Goal: Find specific page/section: Find specific page/section

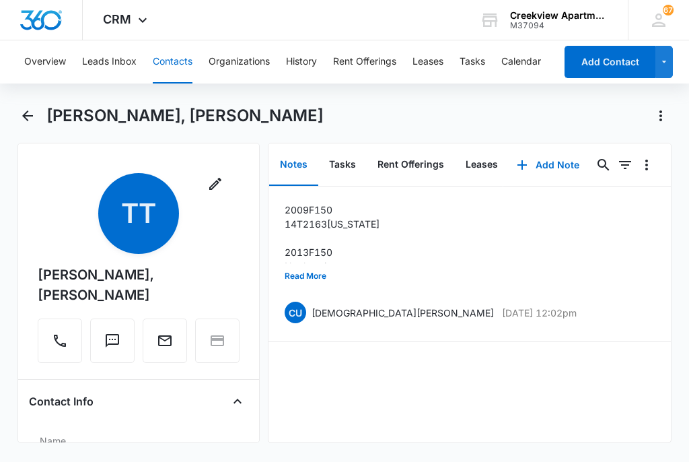
click at [462, 404] on div "2009 F150 14T2163 [US_STATE] 2013 F150 No plates just yet Read More CU [DEMOGRA…" at bounding box center [470, 314] width 403 height 256
click at [410, 408] on div "2009 F150 14T2163 [US_STATE] 2013 F150 No plates just yet Read More CU [DEMOGRA…" at bounding box center [470, 314] width 403 height 256
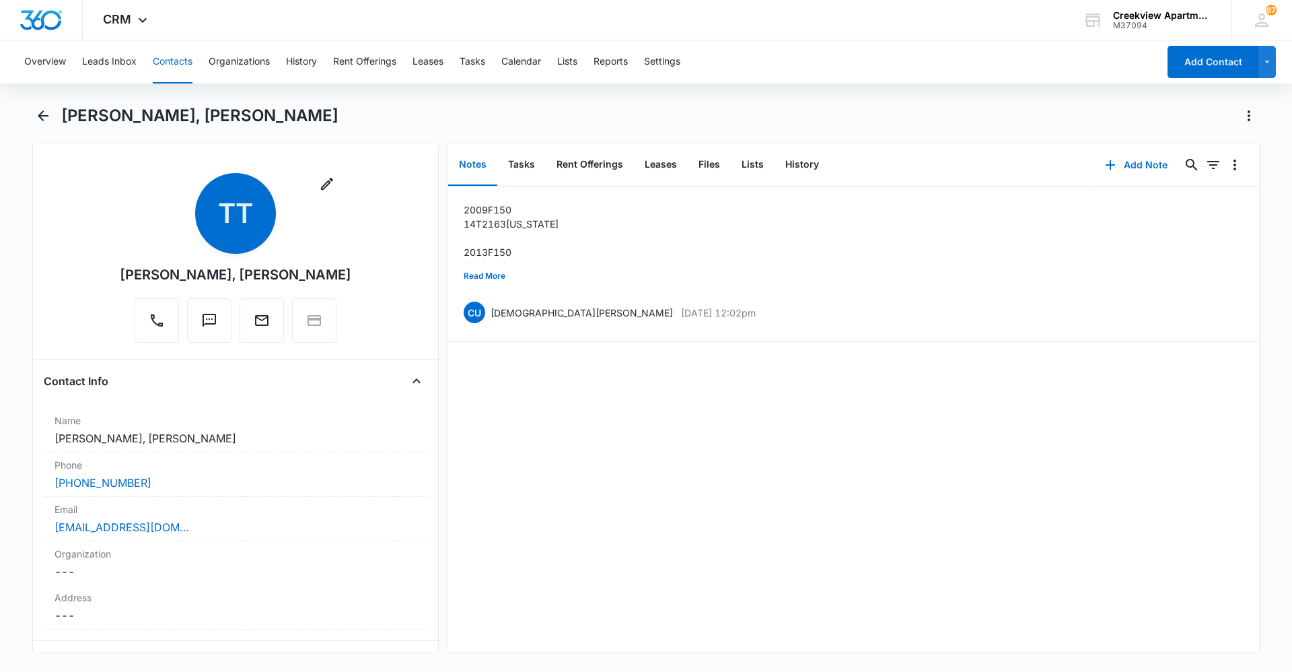
click at [689, 461] on div "Notes Tasks Rent Offerings Leases Files Lists History Add Note 0 0 2009 F150 14…" at bounding box center [853, 398] width 813 height 510
click at [689, 461] on div "2009 F150 14T2163 [US_STATE] 2013 F150 No plates just yet Read More CU [DEMOGRA…" at bounding box center [854, 419] width 812 height 466
drag, startPoint x: 1205, startPoint y: 495, endPoint x: 1090, endPoint y: 491, distance: 115.8
click at [689, 461] on div "2009 F150 14T2163 [US_STATE] 2013 F150 No plates just yet Read More CU [DEMOGRA…" at bounding box center [854, 419] width 812 height 466
drag, startPoint x: 1172, startPoint y: 553, endPoint x: 1115, endPoint y: 571, distance: 60.0
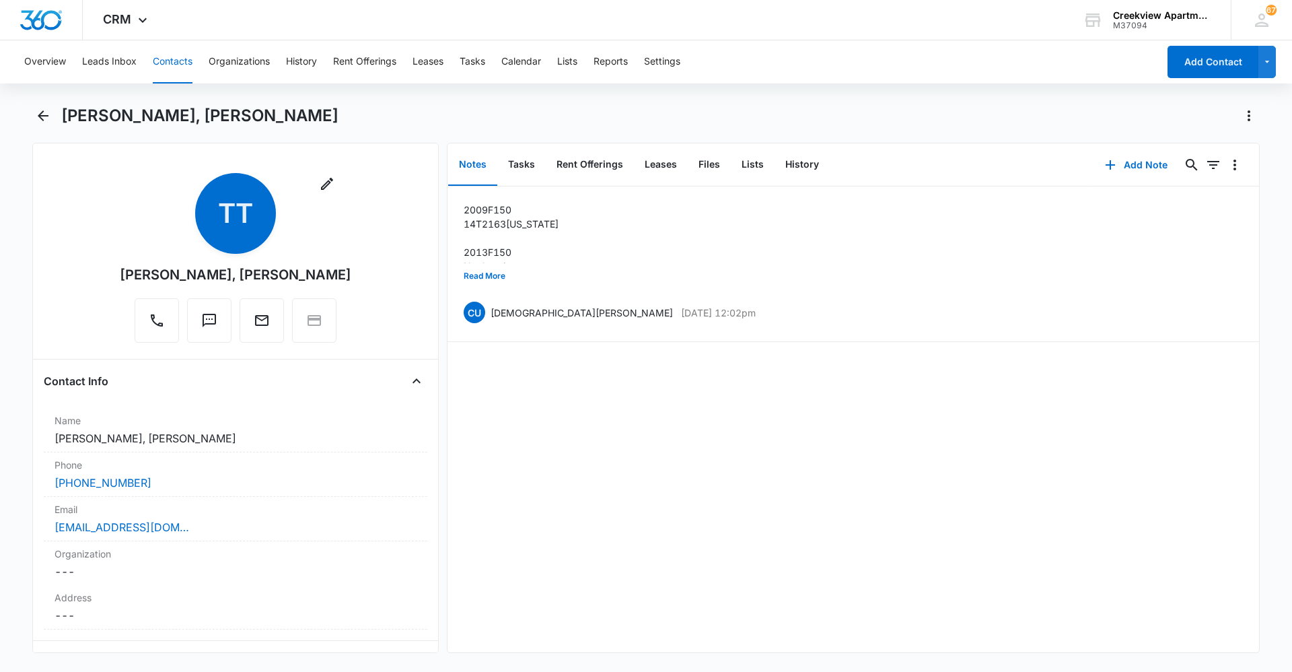
click at [689, 461] on div "2009 F150 14T2163 [US_STATE] 2013 F150 No plates just yet Read More CU [DEMOGRA…" at bounding box center [854, 419] width 812 height 466
click at [615, 461] on div "2009 F150 14T2163 [US_STATE] 2013 F150 No plates just yet Read More CU [DEMOGRA…" at bounding box center [854, 419] width 812 height 466
click at [689, 461] on div "2009 F150 14T2163 [US_STATE] 2013 F150 No plates just yet Read More CU [DEMOGRA…" at bounding box center [854, 419] width 812 height 466
click at [650, 461] on html "CRM Apps Reputation Websites Forms CRM Email Social Content Ads Intelligence Fi…" at bounding box center [646, 336] width 1292 height 672
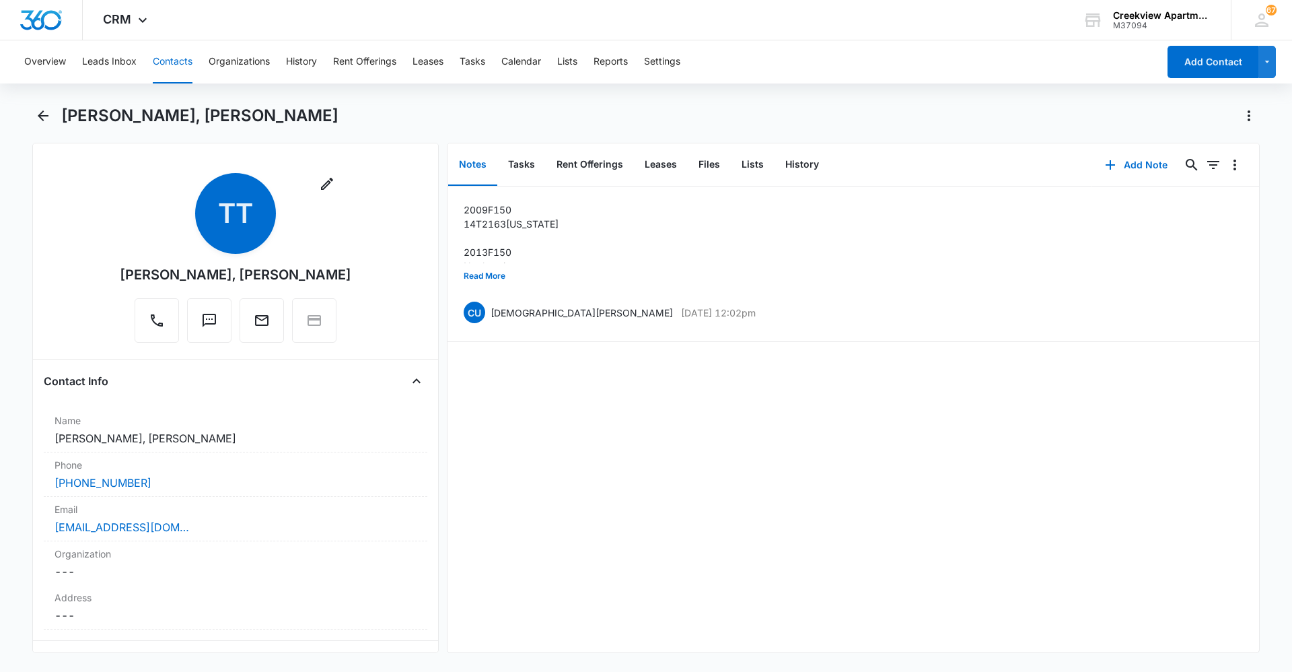
drag, startPoint x: 1230, startPoint y: 405, endPoint x: 916, endPoint y: 505, distance: 329.1
click at [689, 405] on div "2009 F150 14T2163 [US_STATE] 2013 F150 No plates just yet Read More CU [DEMOGRA…" at bounding box center [854, 419] width 812 height 466
click at [689, 461] on div "2009 F150 14T2163 [US_STATE] 2013 F150 No plates just yet Read More CU [DEMOGRA…" at bounding box center [854, 419] width 812 height 466
click at [503, 461] on div "2009 F150 14T2163 [US_STATE] 2013 F150 No plates just yet Read More CU [DEMOGRA…" at bounding box center [854, 419] width 812 height 466
click at [672, 461] on div "2009 F150 14T2163 [US_STATE] 2013 F150 No plates just yet Read More CU [DEMOGRA…" at bounding box center [854, 419] width 812 height 466
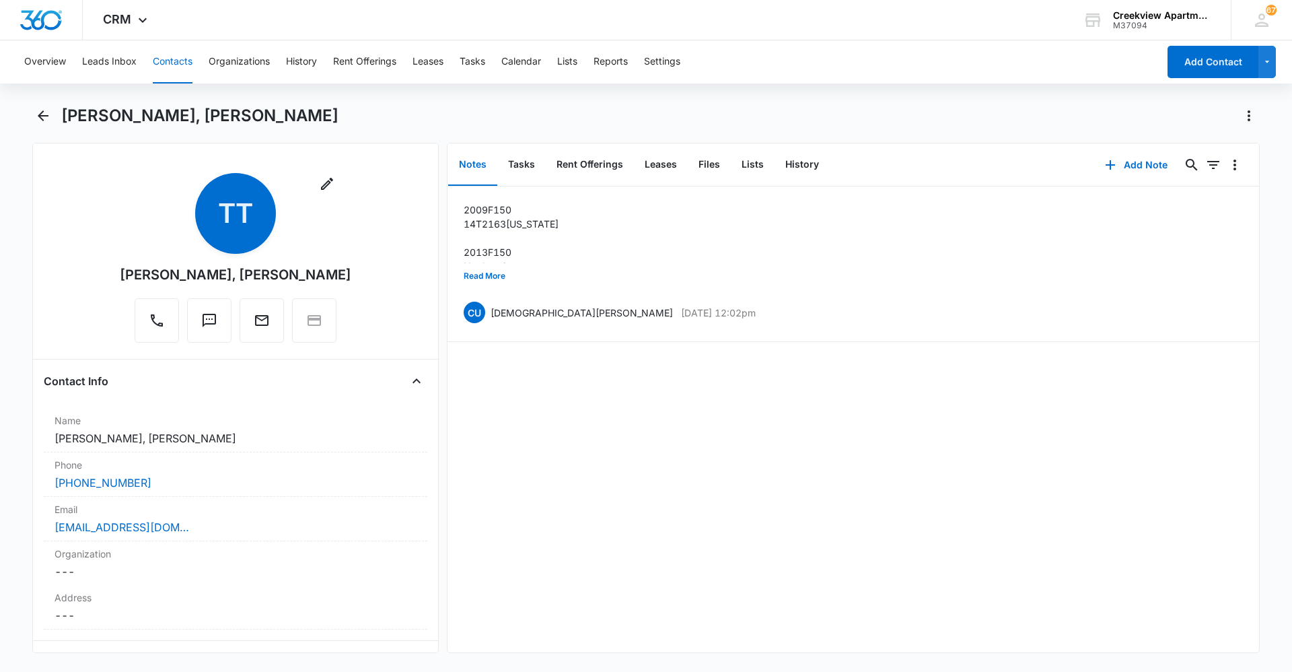
click at [653, 461] on div "2009 F150 14T2163 [US_STATE] 2013 F150 No plates just yet Read More CU [DEMOGRA…" at bounding box center [854, 419] width 812 height 466
click at [617, 443] on div "2009 F150 14T2163 [US_STATE] 2013 F150 No plates just yet Read More CU [DEMOGRA…" at bounding box center [854, 419] width 812 height 466
click at [689, 461] on div "2009 F150 14T2163 [US_STATE] 2013 F150 No plates just yet Read More CU [DEMOGRA…" at bounding box center [854, 419] width 812 height 466
click at [649, 461] on div "2009 F150 14T2163 [US_STATE] 2013 F150 No plates just yet Read More CU [DEMOGRA…" at bounding box center [854, 419] width 812 height 466
click at [530, 457] on div "2009 F150 14T2163 [US_STATE] 2013 F150 No plates just yet Read More CU [DEMOGRA…" at bounding box center [854, 419] width 812 height 466
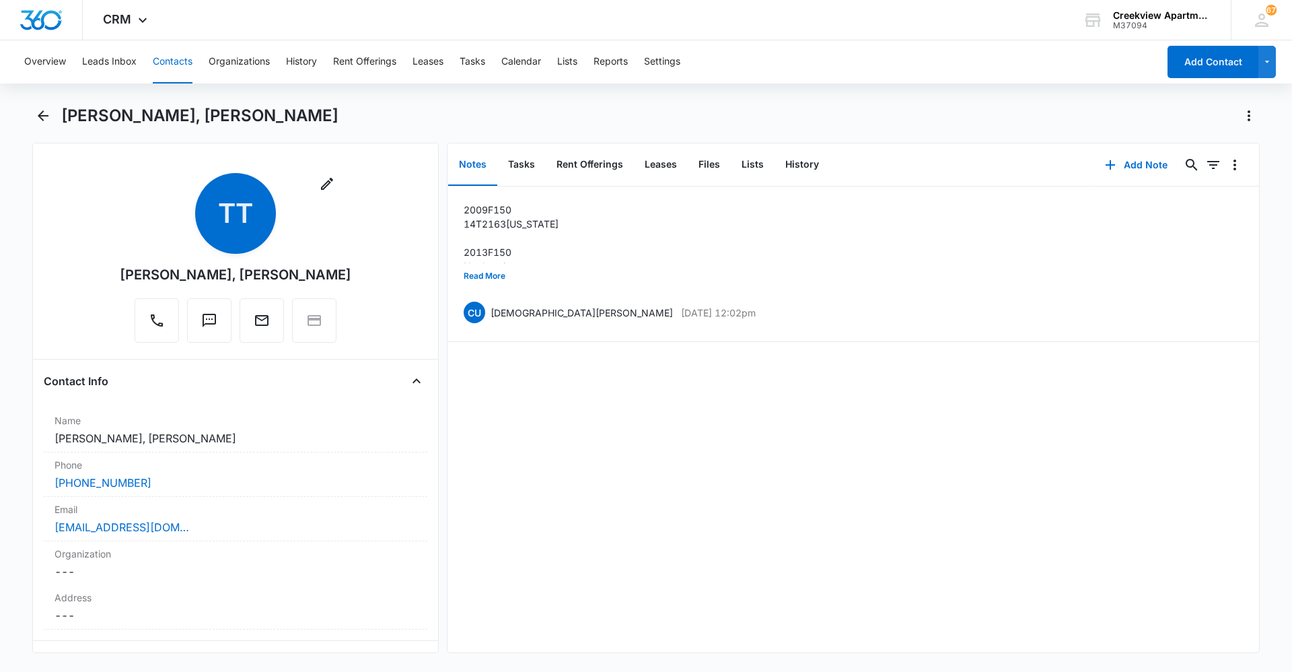
click at [639, 461] on div "2009 F150 14T2163 [US_STATE] 2013 F150 No plates just yet Read More CU [DEMOGRA…" at bounding box center [854, 419] width 812 height 466
click at [676, 461] on div "2009 F150 14T2163 [US_STATE] 2013 F150 No plates just yet Read More CU [DEMOGRA…" at bounding box center [854, 419] width 812 height 466
click at [689, 461] on div "2009 F150 14T2163 [US_STATE] 2013 F150 No plates just yet Read More CU [DEMOGRA…" at bounding box center [854, 419] width 812 height 466
click at [637, 461] on div "2009 F150 14T2163 [US_STATE] 2013 F150 No plates just yet Read More CU [DEMOGRA…" at bounding box center [854, 419] width 812 height 466
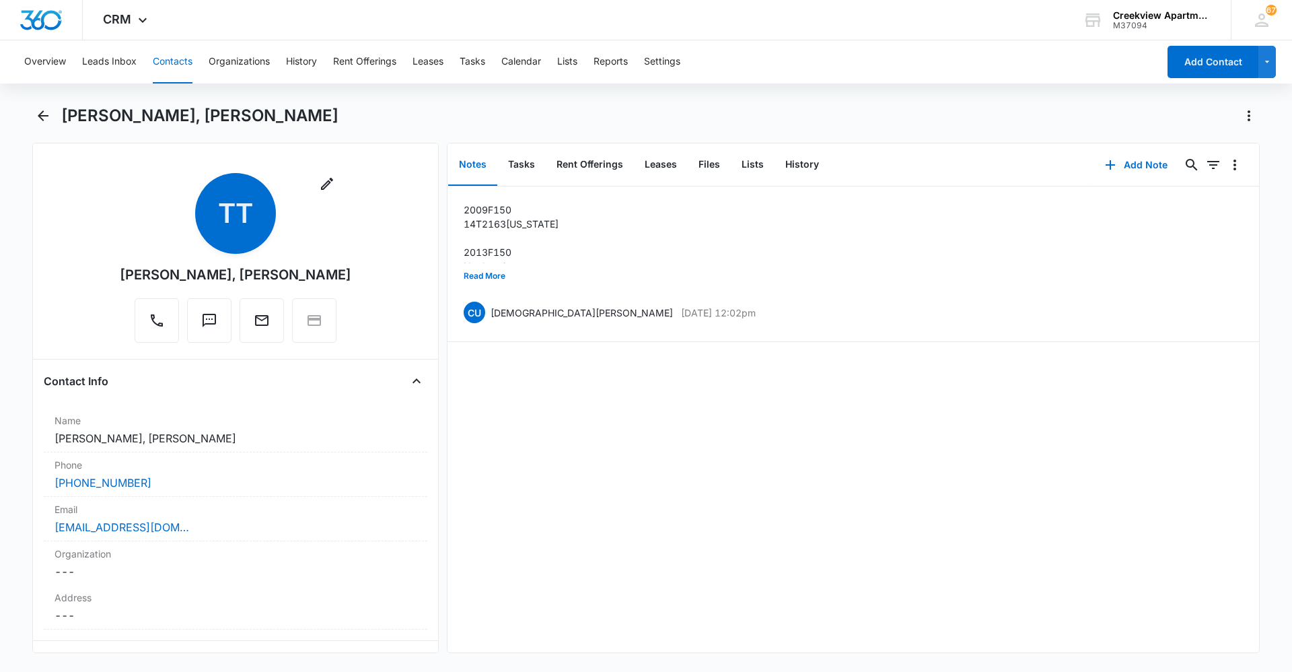
click at [554, 461] on div "2009 F150 14T2163 [US_STATE] 2013 F150 No plates just yet Read More CU [DEMOGRA…" at bounding box center [854, 419] width 812 height 466
click at [689, 461] on div "2009 F150 14T2163 [US_STATE] 2013 F150 No plates just yet Read More CU [DEMOGRA…" at bounding box center [854, 419] width 812 height 466
click at [650, 461] on div "2009 F150 14T2163 [US_STATE] 2013 F150 No plates just yet Read More CU [DEMOGRA…" at bounding box center [854, 419] width 812 height 466
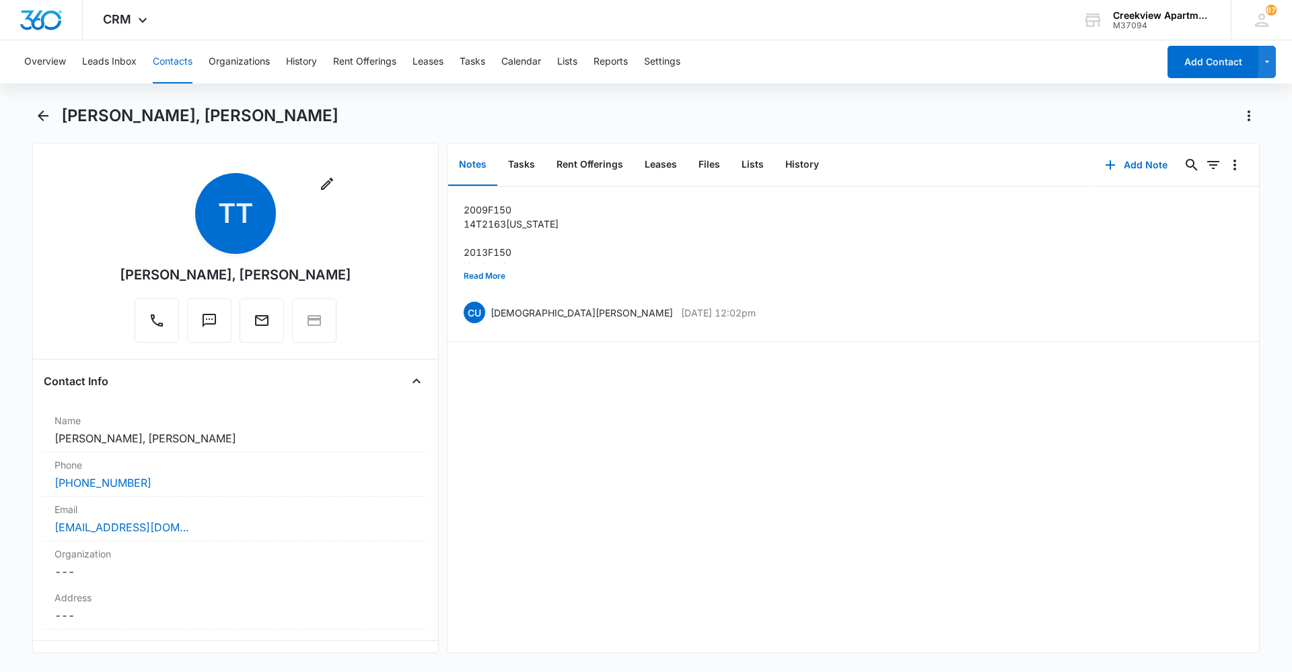
click at [689, 461] on div "2009 F150 14T2163 [US_STATE] 2013 F150 No plates just yet Read More CU [DEMOGRA…" at bounding box center [854, 419] width 812 height 466
drag, startPoint x: 518, startPoint y: 635, endPoint x: 516, endPoint y: 629, distance: 7.0
click at [517, 461] on div "2009 F150 14T2163 [US_STATE] 2013 F150 No plates just yet Read More CU [DEMOGRA…" at bounding box center [854, 419] width 812 height 466
drag, startPoint x: 642, startPoint y: 546, endPoint x: 632, endPoint y: 563, distance: 19.6
click at [637, 461] on div "2009 F150 14T2163 [US_STATE] 2013 F150 No plates just yet Read More CU [DEMOGRA…" at bounding box center [854, 419] width 812 height 466
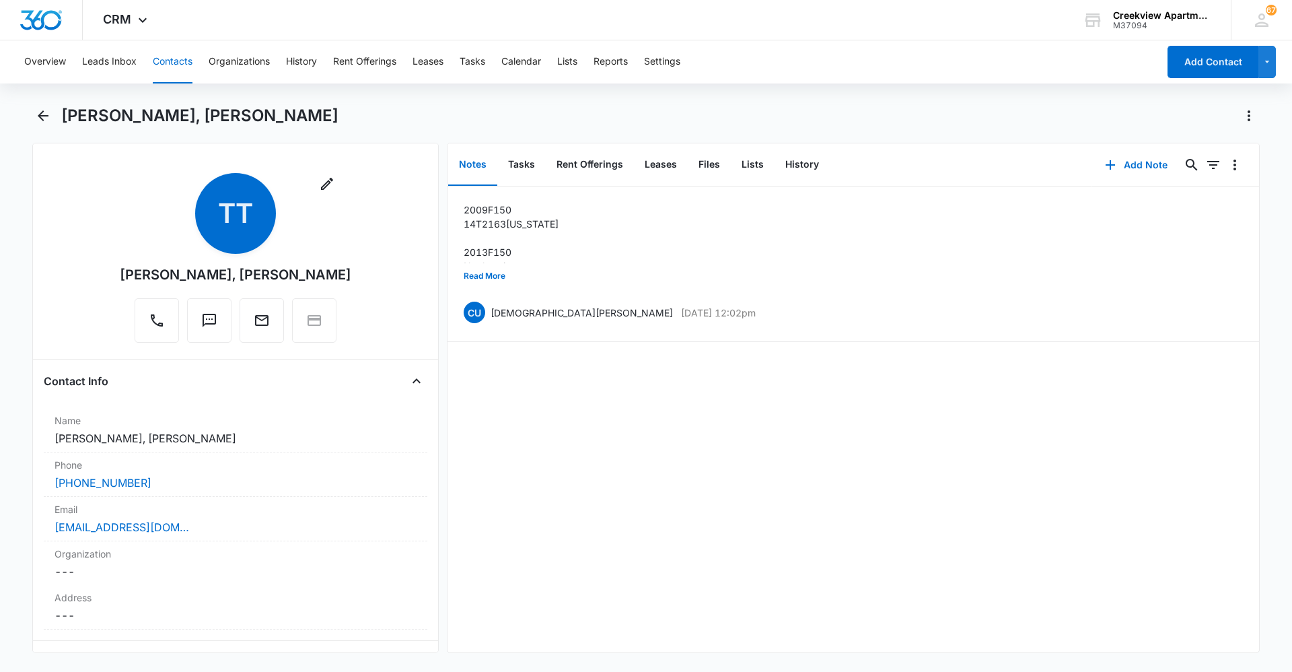
click at [503, 440] on div "2009 F150 14T2163 [US_STATE] 2013 F150 No plates just yet Read More CU [DEMOGRA…" at bounding box center [854, 419] width 812 height 466
click at [689, 461] on div "2009 F150 14T2163 [US_STATE] 2013 F150 No plates just yet Read More CU [DEMOGRA…" at bounding box center [854, 419] width 812 height 466
click at [547, 407] on div "2009 F150 14T2163 [US_STATE] 2013 F150 No plates just yet Read More CU [DEMOGRA…" at bounding box center [854, 419] width 812 height 466
click at [689, 461] on div "2009 F150 14T2163 [US_STATE] 2013 F150 No plates just yet Read More CU [DEMOGRA…" at bounding box center [854, 419] width 812 height 466
click at [650, 461] on div "2009 F150 14T2163 [US_STATE] 2013 F150 No plates just yet Read More CU [DEMOGRA…" at bounding box center [854, 419] width 812 height 466
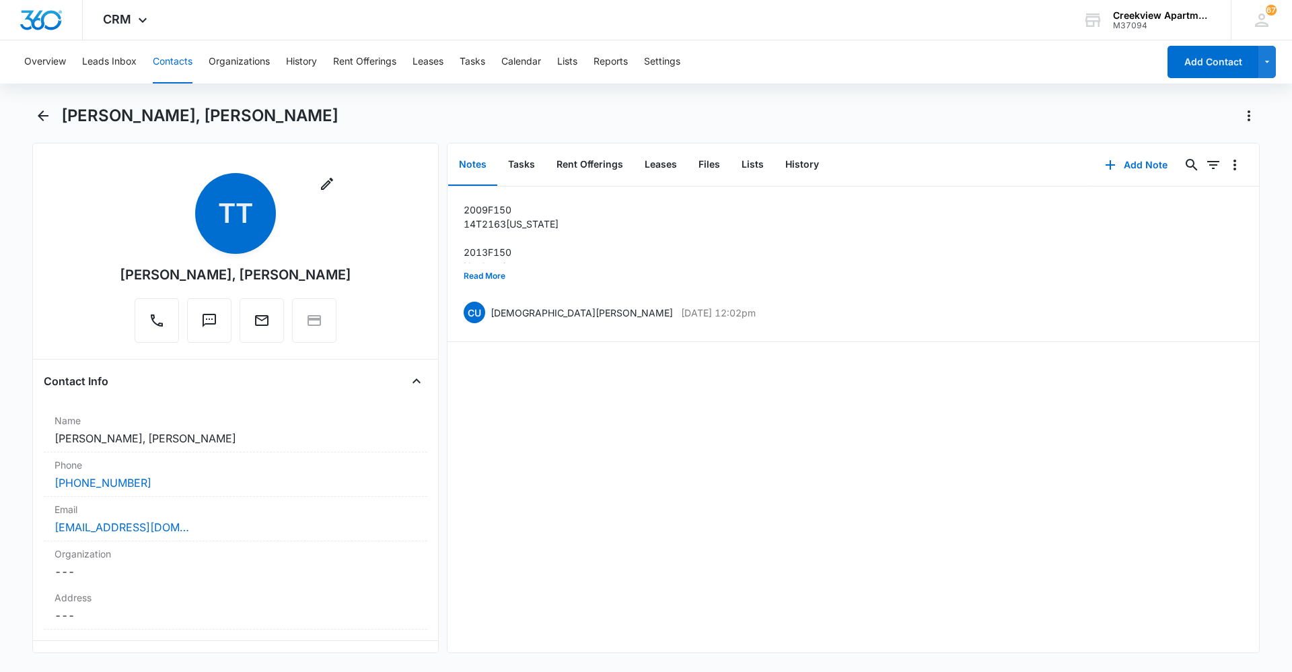
click at [612, 461] on div "2009 F150 14T2163 [US_STATE] 2013 F150 No plates just yet Read More CU [DEMOGRA…" at bounding box center [854, 419] width 812 height 466
click at [689, 461] on div "2009 F150 14T2163 [US_STATE] 2013 F150 No plates just yet Read More CU [DEMOGRA…" at bounding box center [854, 419] width 812 height 466
click at [521, 459] on div "2009 F150 14T2163 [US_STATE] 2013 F150 No plates just yet Read More CU [DEMOGRA…" at bounding box center [854, 419] width 812 height 466
click at [586, 461] on div "2009 F150 14T2163 [US_STATE] 2013 F150 No plates just yet Read More CU [DEMOGRA…" at bounding box center [854, 419] width 812 height 466
click at [650, 461] on div "2009 F150 14T2163 [US_STATE] 2013 F150 No plates just yet Read More CU [DEMOGRA…" at bounding box center [854, 419] width 812 height 466
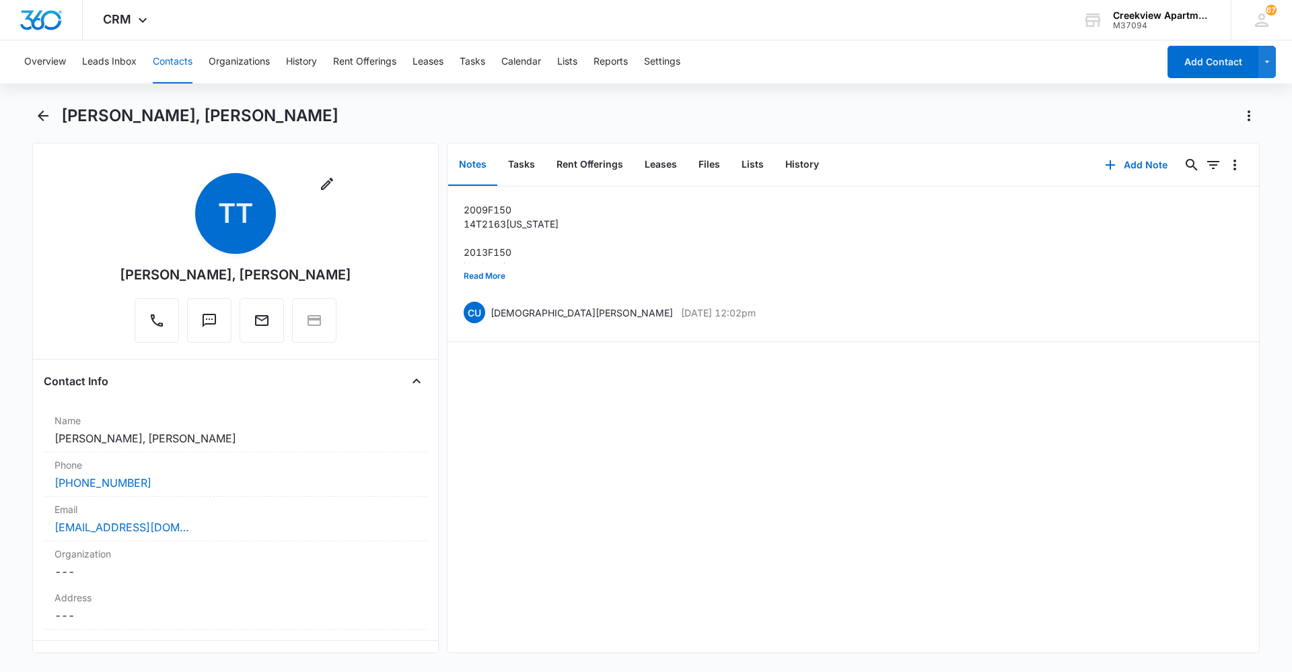
click at [555, 461] on div "2009 F150 14T2163 [US_STATE] 2013 F150 No plates just yet Read More CU [DEMOGRA…" at bounding box center [854, 419] width 812 height 466
click at [571, 449] on div "2009 F150 14T2163 [US_STATE] 2013 F150 No plates just yet Read More CU [DEMOGRA…" at bounding box center [854, 419] width 812 height 466
drag, startPoint x: 704, startPoint y: 594, endPoint x: 692, endPoint y: 616, distance: 24.7
click at [689, 461] on div "2009 F150 14T2163 [US_STATE] 2013 F150 No plates just yet Read More CU [DEMOGRA…" at bounding box center [854, 419] width 812 height 466
click at [471, 444] on div "2009 F150 14T2163 [US_STATE] 2013 F150 No plates just yet Read More CU [DEMOGRA…" at bounding box center [854, 419] width 812 height 466
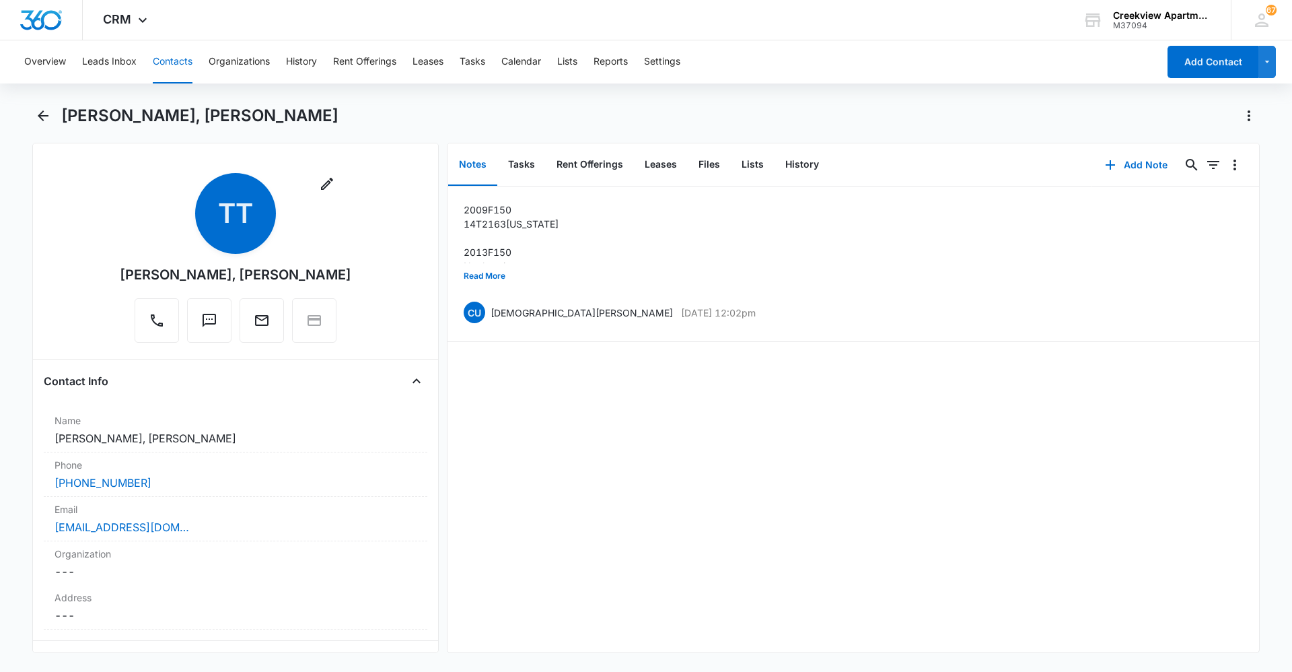
click at [689, 461] on div "2009 F150 14T2163 [US_STATE] 2013 F150 No plates just yet Read More CU [DEMOGRA…" at bounding box center [854, 419] width 812 height 466
click at [483, 461] on div "2009 F150 14T2163 [US_STATE] 2013 F150 No plates just yet Read More CU [DEMOGRA…" at bounding box center [854, 419] width 812 height 466
click at [689, 461] on div "2009 F150 14T2163 [US_STATE] 2013 F150 No plates just yet Read More CU [DEMOGRA…" at bounding box center [854, 419] width 812 height 466
click at [625, 461] on div "2009 F150 14T2163 [US_STATE] 2013 F150 No plates just yet Read More CU [DEMOGRA…" at bounding box center [854, 419] width 812 height 466
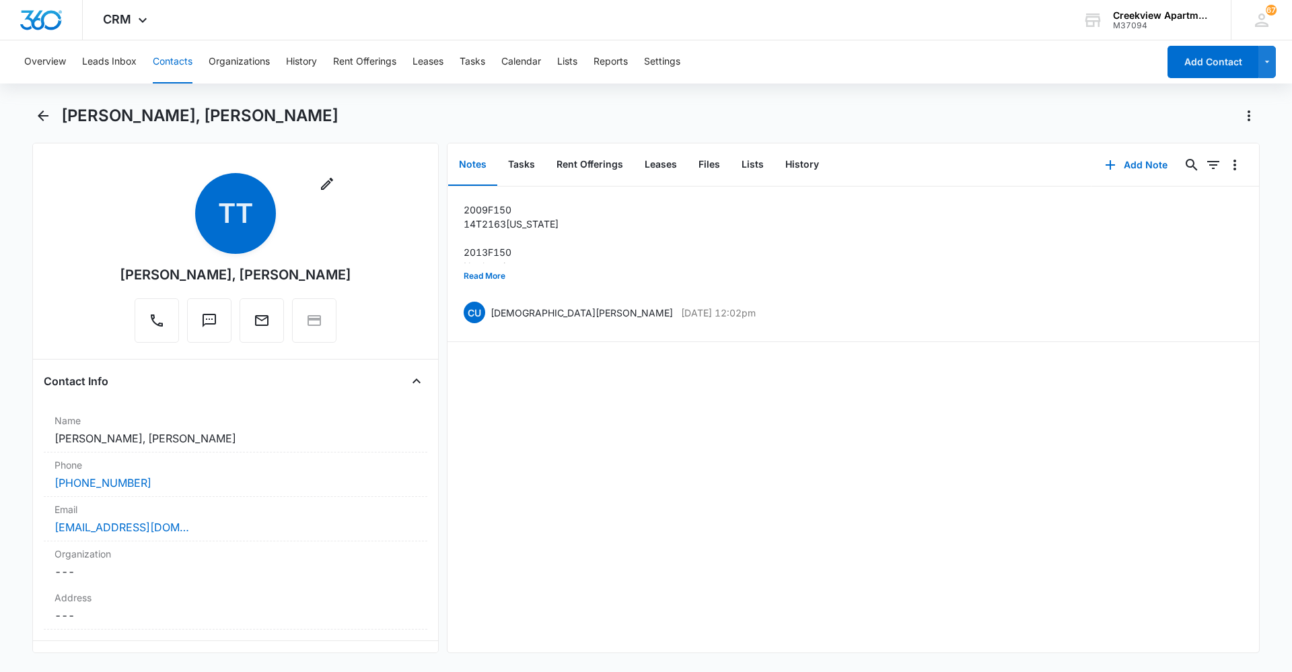
click at [689, 455] on div "2009 F150 14T2163 [US_STATE] 2013 F150 No plates just yet Read More CU [DEMOGRA…" at bounding box center [854, 419] width 812 height 466
click at [623, 461] on div "2009 F150 14T2163 [US_STATE] 2013 F150 No plates just yet Read More CU [DEMOGRA…" at bounding box center [854, 419] width 812 height 466
click at [588, 448] on div "2009 F150 14T2163 [US_STATE] 2013 F150 No plates just yet Read More CU [DEMOGRA…" at bounding box center [854, 419] width 812 height 466
click at [689, 461] on div "2009 F150 14T2163 [US_STATE] 2013 F150 No plates just yet Read More CU [DEMOGRA…" at bounding box center [854, 419] width 812 height 466
drag, startPoint x: 617, startPoint y: 600, endPoint x: 549, endPoint y: 660, distance: 91.6
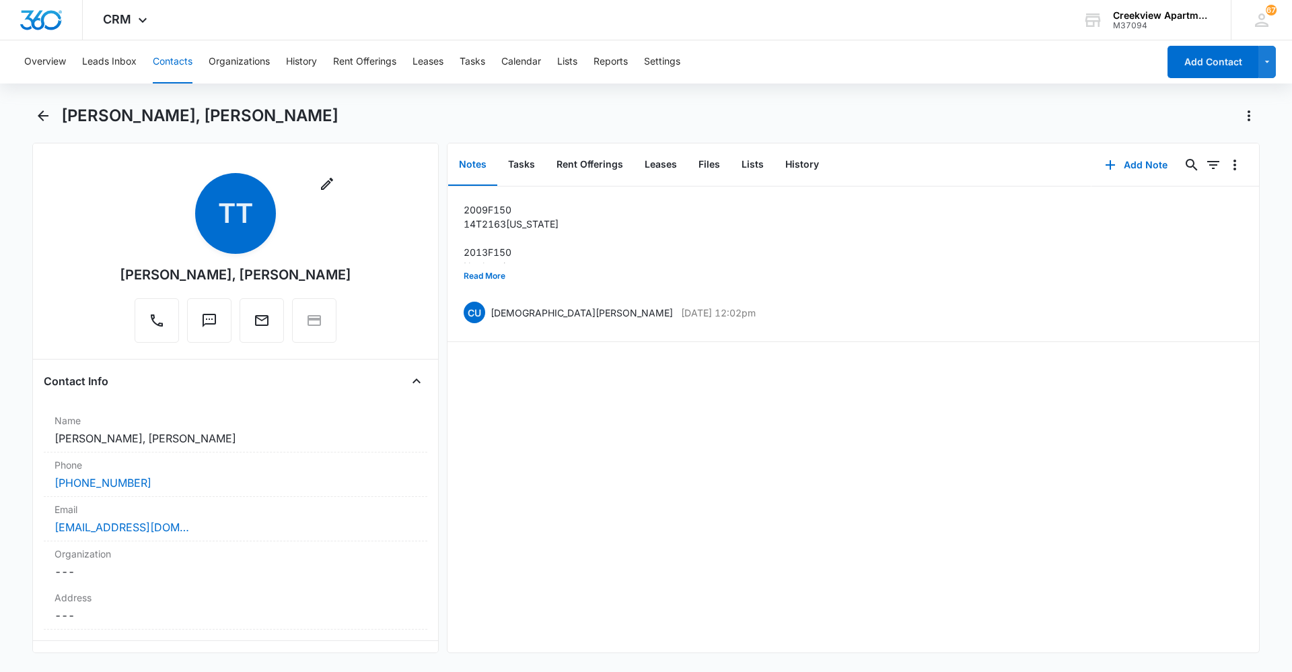
click at [617, 461] on div "2009 F150 14T2163 [US_STATE] 2013 F150 No plates just yet Read More CU [DEMOGRA…" at bounding box center [854, 419] width 812 height 466
click at [577, 461] on div "2009 F150 14T2163 [US_STATE] 2013 F150 No plates just yet Read More CU [DEMOGRA…" at bounding box center [854, 419] width 812 height 466
click at [571, 461] on div "2009 F150 14T2163 [US_STATE] 2013 F150 No plates just yet Read More CU [DEMOGRA…" at bounding box center [854, 419] width 812 height 466
click at [680, 461] on div "2009 F150 14T2163 [US_STATE] 2013 F150 No plates just yet Read More CU [DEMOGRA…" at bounding box center [854, 419] width 812 height 466
click at [175, 61] on button "Contacts" at bounding box center [173, 61] width 40 height 43
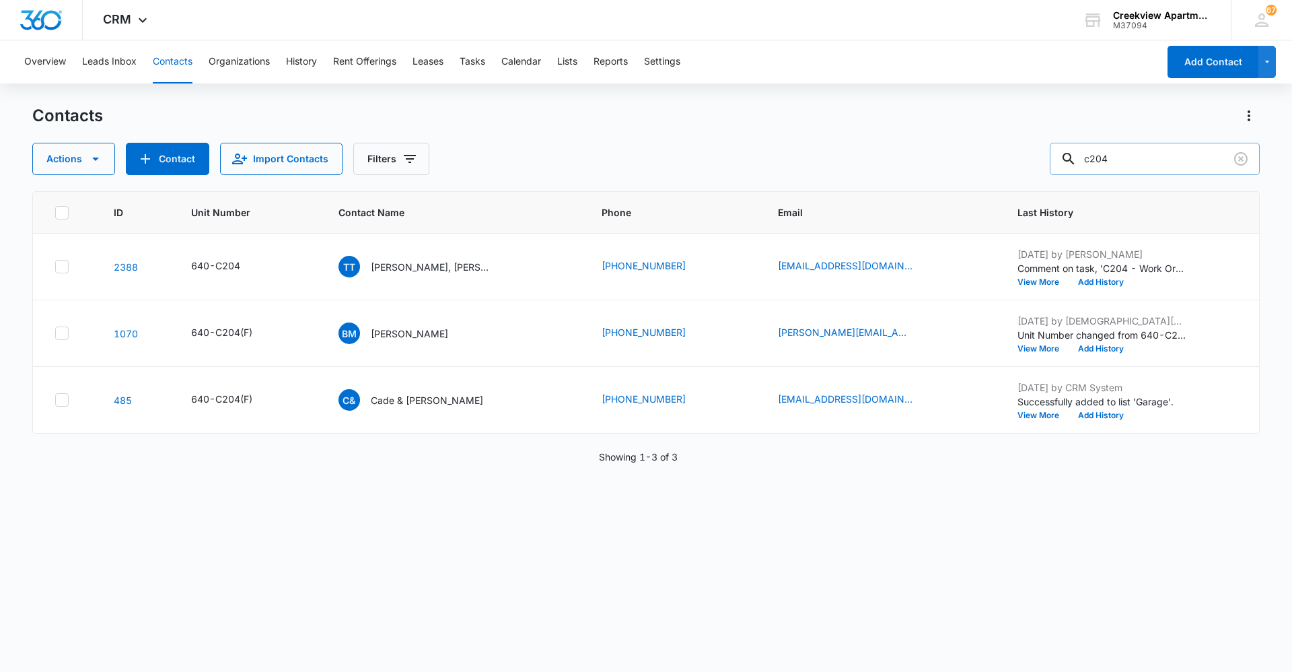
drag, startPoint x: 1158, startPoint y: 144, endPoint x: 1151, endPoint y: 152, distance: 11.0
click at [689, 152] on input "c204" at bounding box center [1155, 159] width 210 height 32
drag, startPoint x: 1151, startPoint y: 152, endPoint x: 1084, endPoint y: 160, distance: 67.0
click at [689, 162] on div "c204" at bounding box center [1155, 159] width 210 height 32
type input "f103"
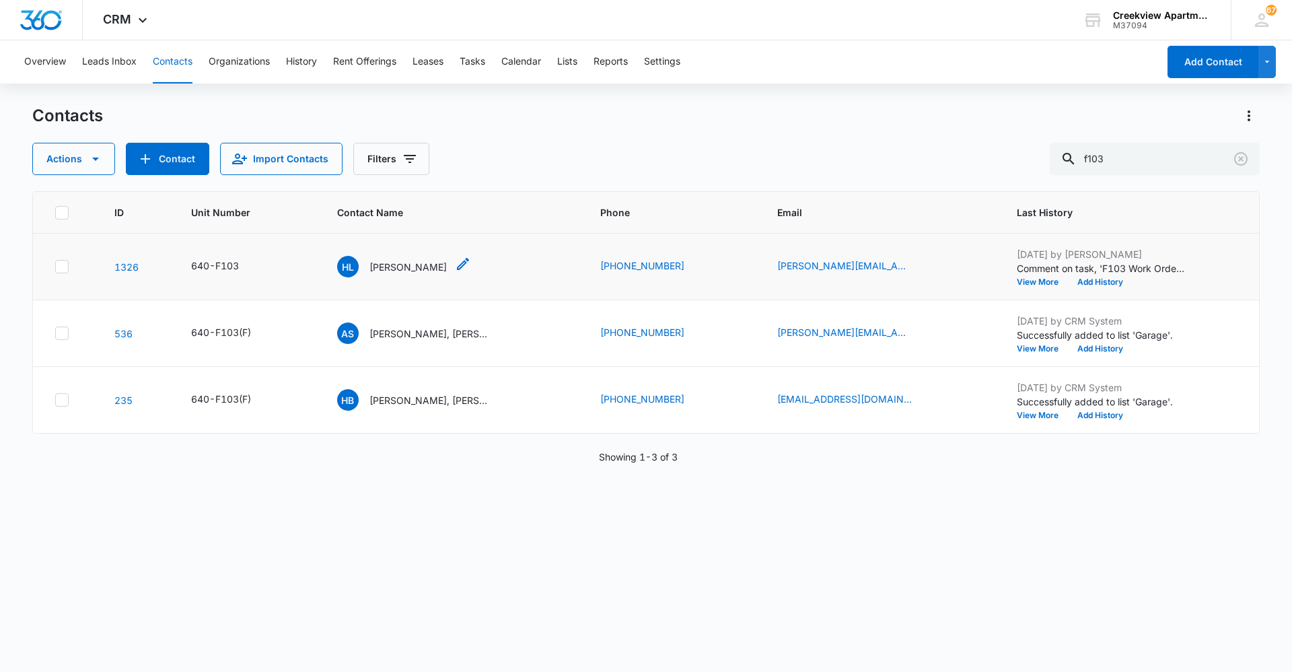
click at [402, 262] on p "[PERSON_NAME]" at bounding box center [408, 267] width 77 height 14
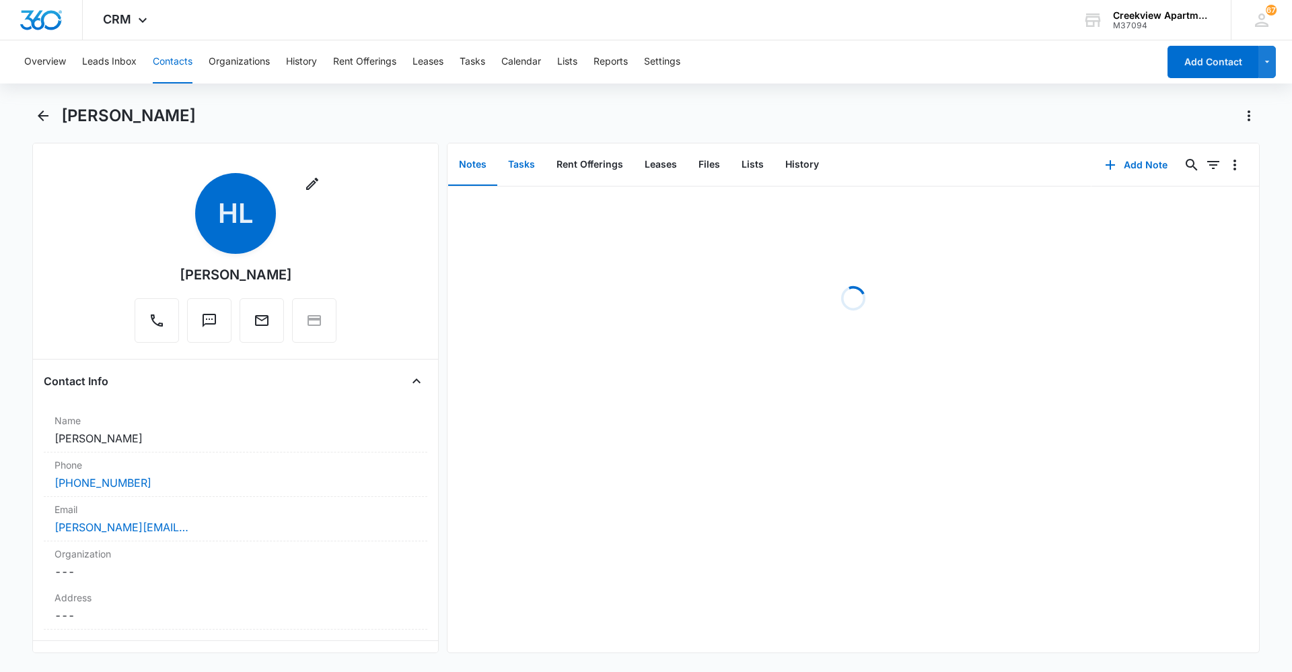
click at [526, 168] on button "Tasks" at bounding box center [521, 165] width 48 height 42
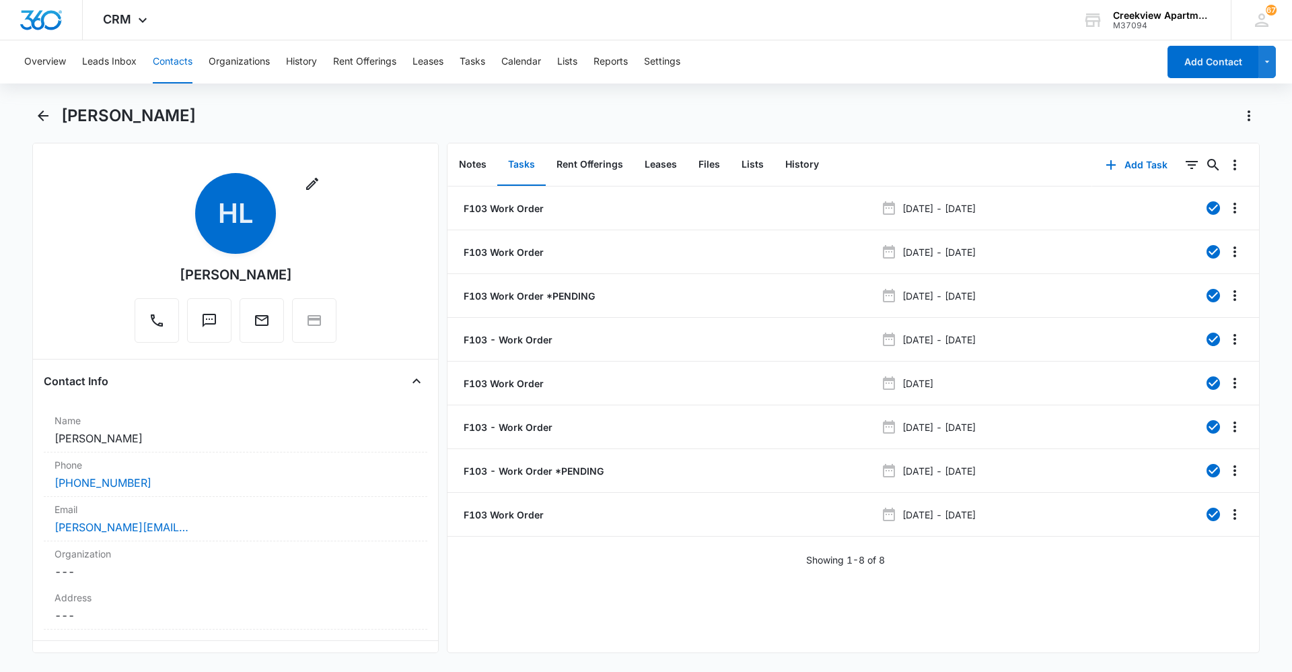
click at [689, 461] on div "F103 Work Order [DATE] - [DATE] F103 Work Order [DATE] - [DATE] F103 Work Order…" at bounding box center [854, 419] width 812 height 466
click at [632, 461] on div "F103 Work Order [DATE] - [DATE] F103 Work Order [DATE] - [DATE] F103 Work Order…" at bounding box center [854, 419] width 812 height 466
click at [689, 461] on div "F103 Work Order [DATE] - [DATE] F103 Work Order [DATE] - [DATE] F103 Work Order…" at bounding box center [854, 419] width 812 height 466
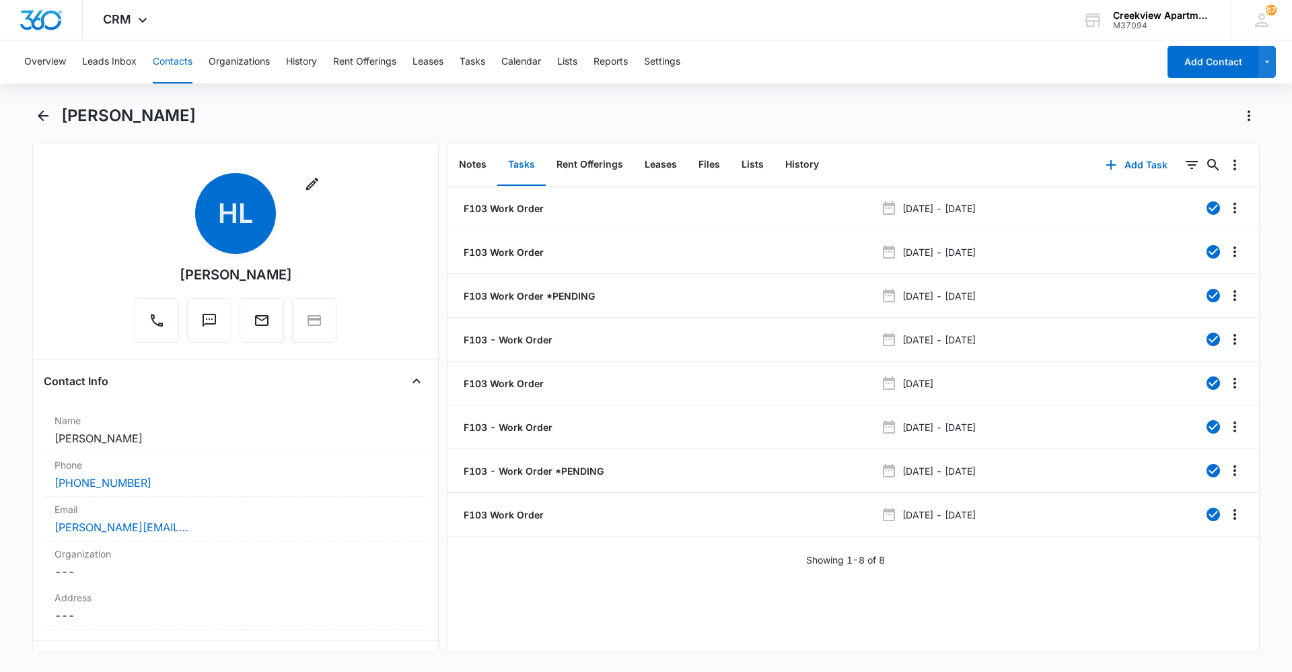
click at [689, 461] on div "F103 Work Order [DATE] - [DATE] F103 Work Order [DATE] - [DATE] F103 Work Order…" at bounding box center [854, 419] width 812 height 466
drag, startPoint x: 174, startPoint y: 59, endPoint x: 186, endPoint y: 59, distance: 11.4
click at [177, 59] on button "Contacts" at bounding box center [173, 61] width 40 height 43
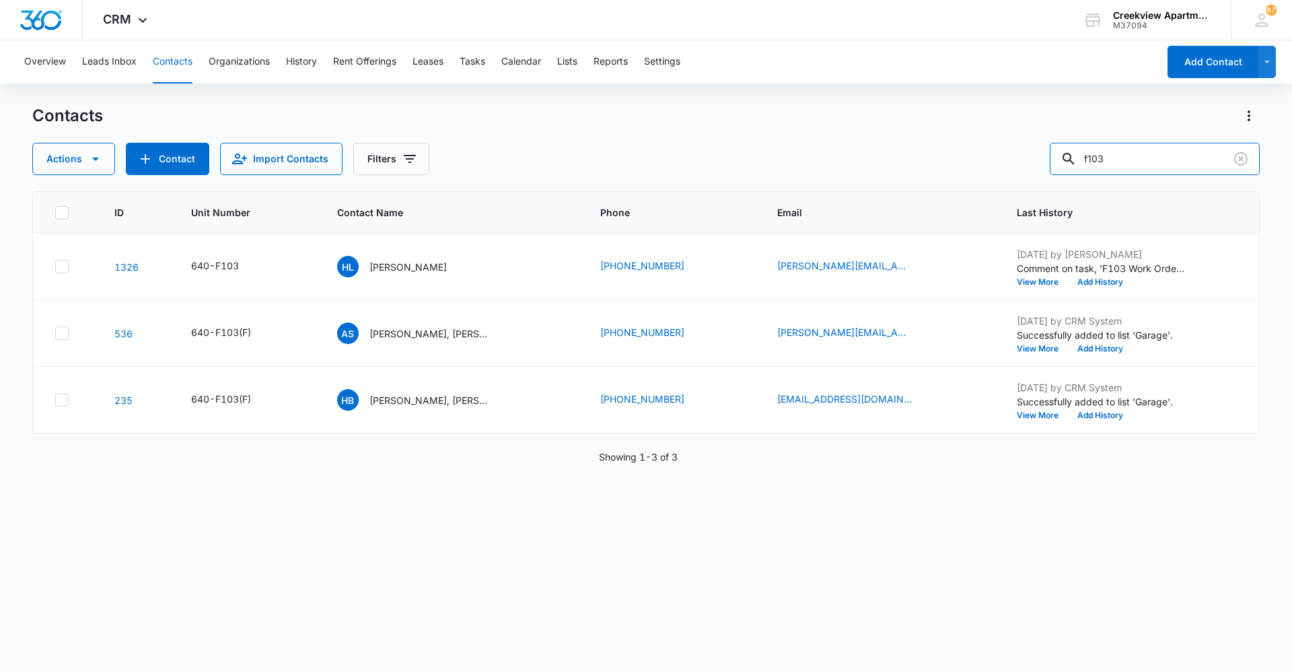
drag, startPoint x: 1153, startPoint y: 168, endPoint x: 1007, endPoint y: 182, distance: 146.7
click at [689, 182] on div "Contacts Actions Contact Import Contacts Filters f103 ID Unit Number Contact Na…" at bounding box center [646, 387] width 1228 height 565
type input "l203"
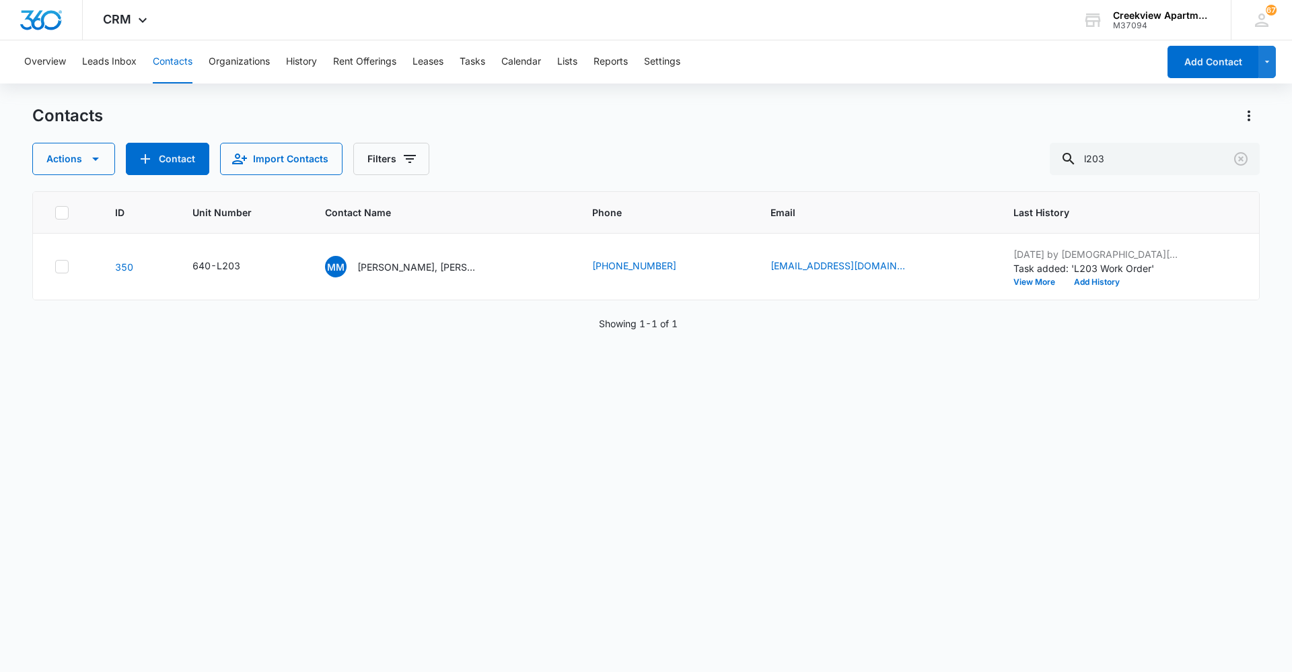
click at [689, 461] on div "ID Unit Number Contact Name Phone Email Last History 350 640-L203 MM [PERSON_NA…" at bounding box center [646, 422] width 1228 height 463
